Goal: Unclear: Browse casually

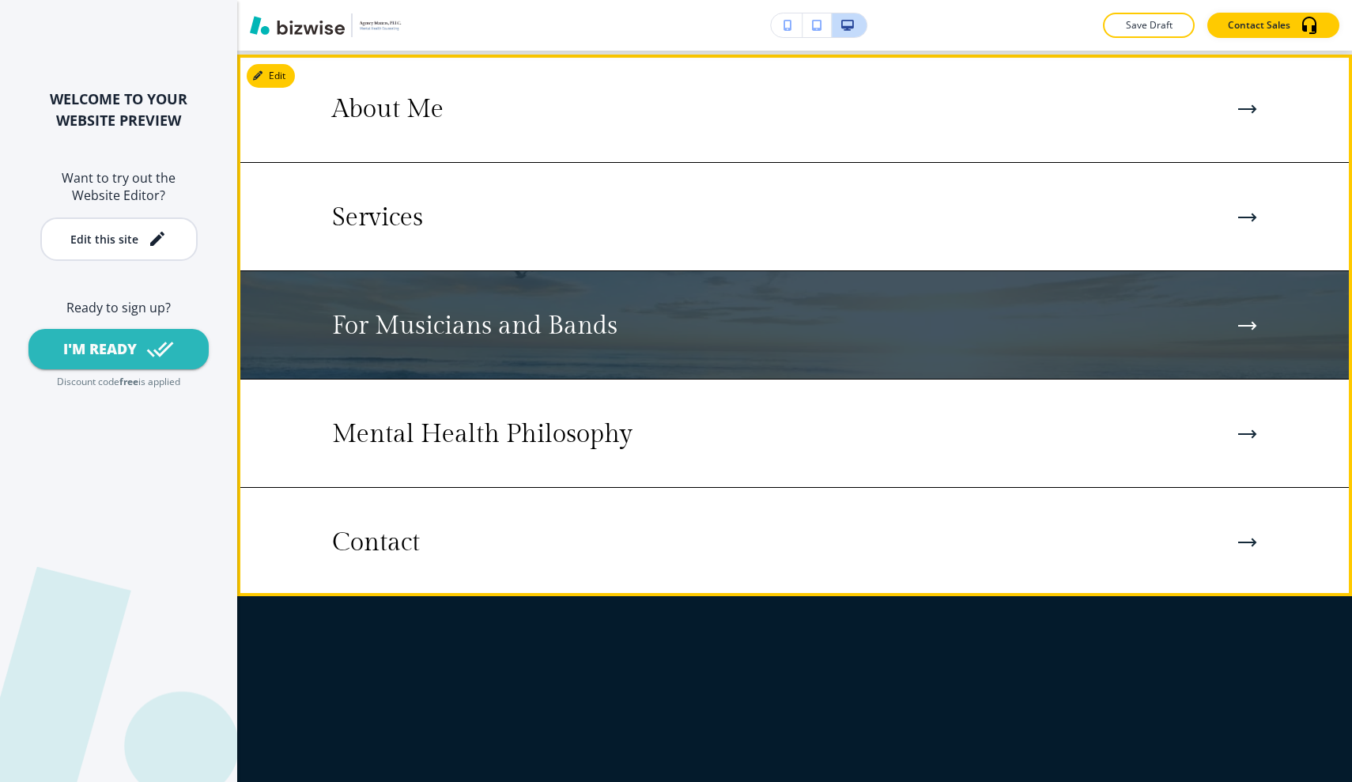
scroll to position [2338, 0]
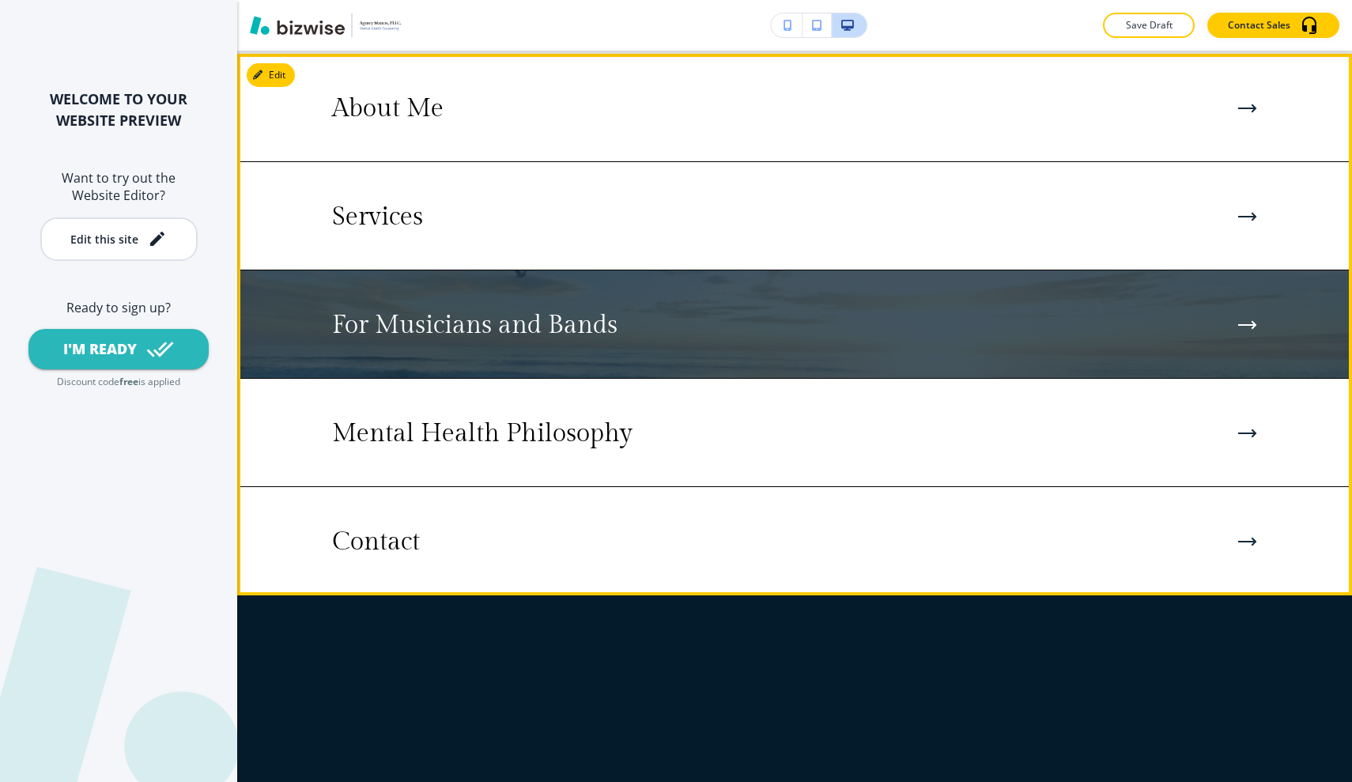
click at [924, 367] on img at bounding box center [794, 324] width 1115 height 108
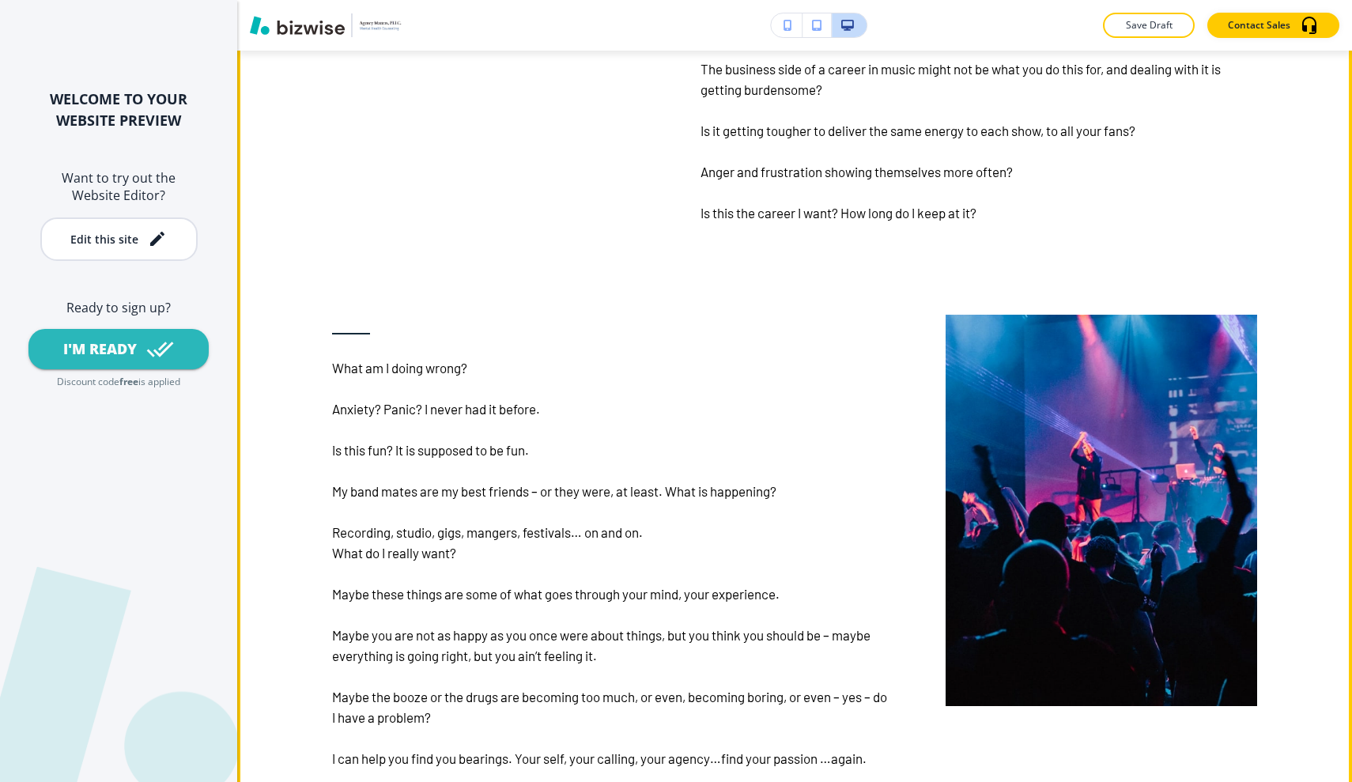
scroll to position [1120, 0]
